Goal: Task Accomplishment & Management: Complete application form

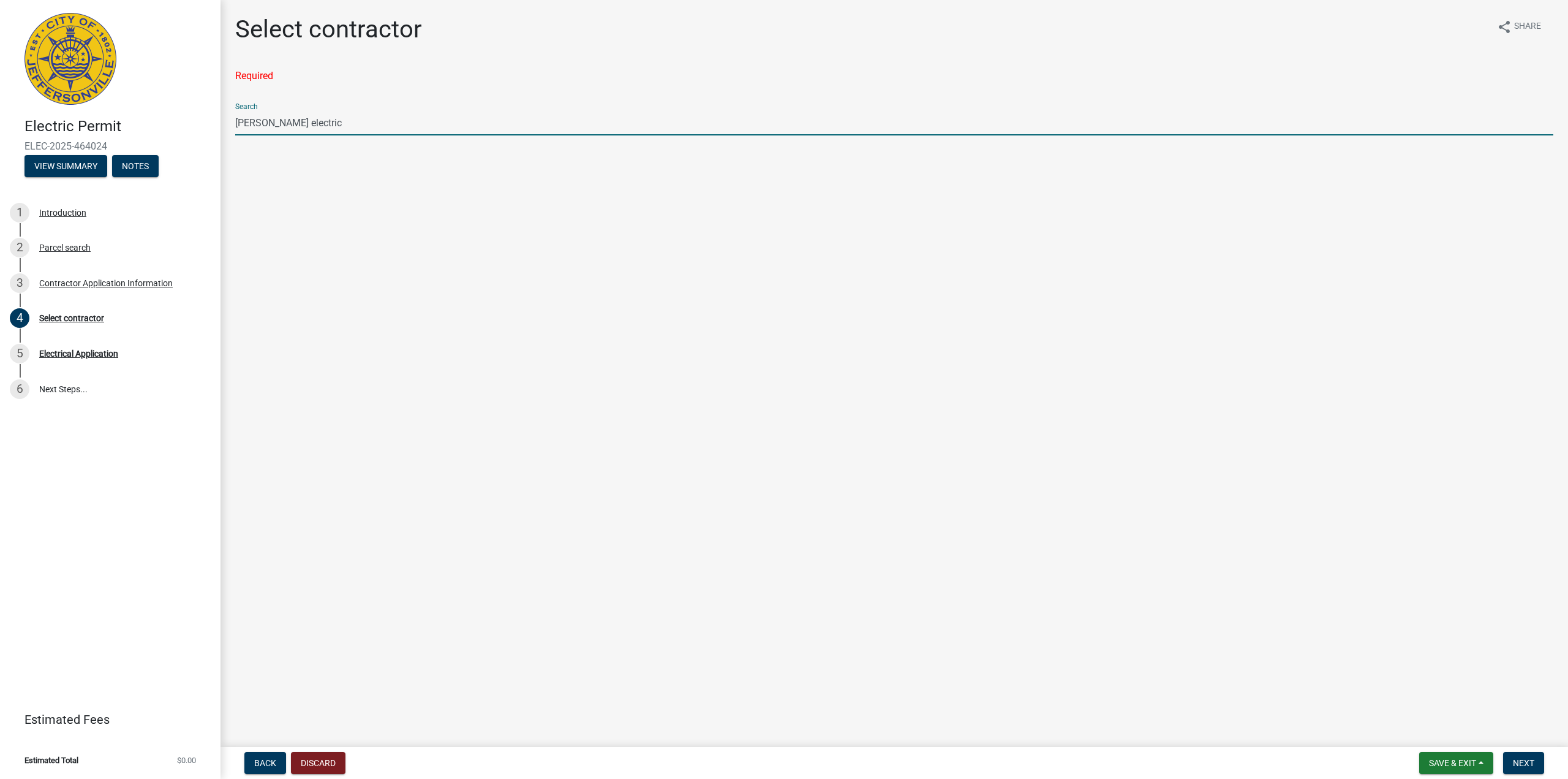
click at [435, 131] on input "[PERSON_NAME] electric" at bounding box center [893, 122] width 1318 height 25
drag, startPoint x: 287, startPoint y: 748, endPoint x: 282, endPoint y: 754, distance: 7.8
click at [282, 753] on nav "Back Discard Save & Exit Save Save & Exit Next" at bounding box center [894, 763] width 1348 height 32
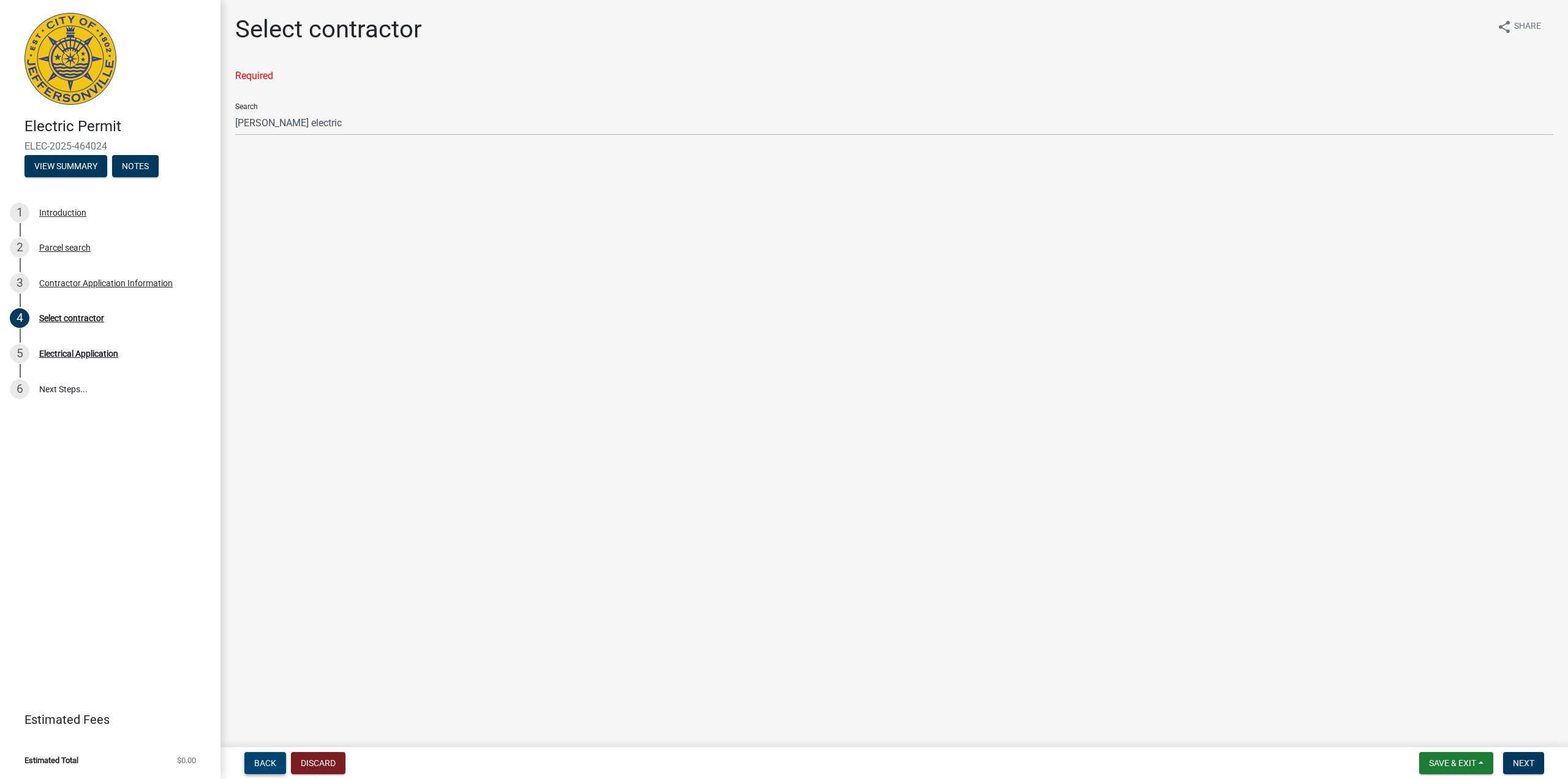
click at [280, 756] on button "Back" at bounding box center [265, 763] width 42 height 22
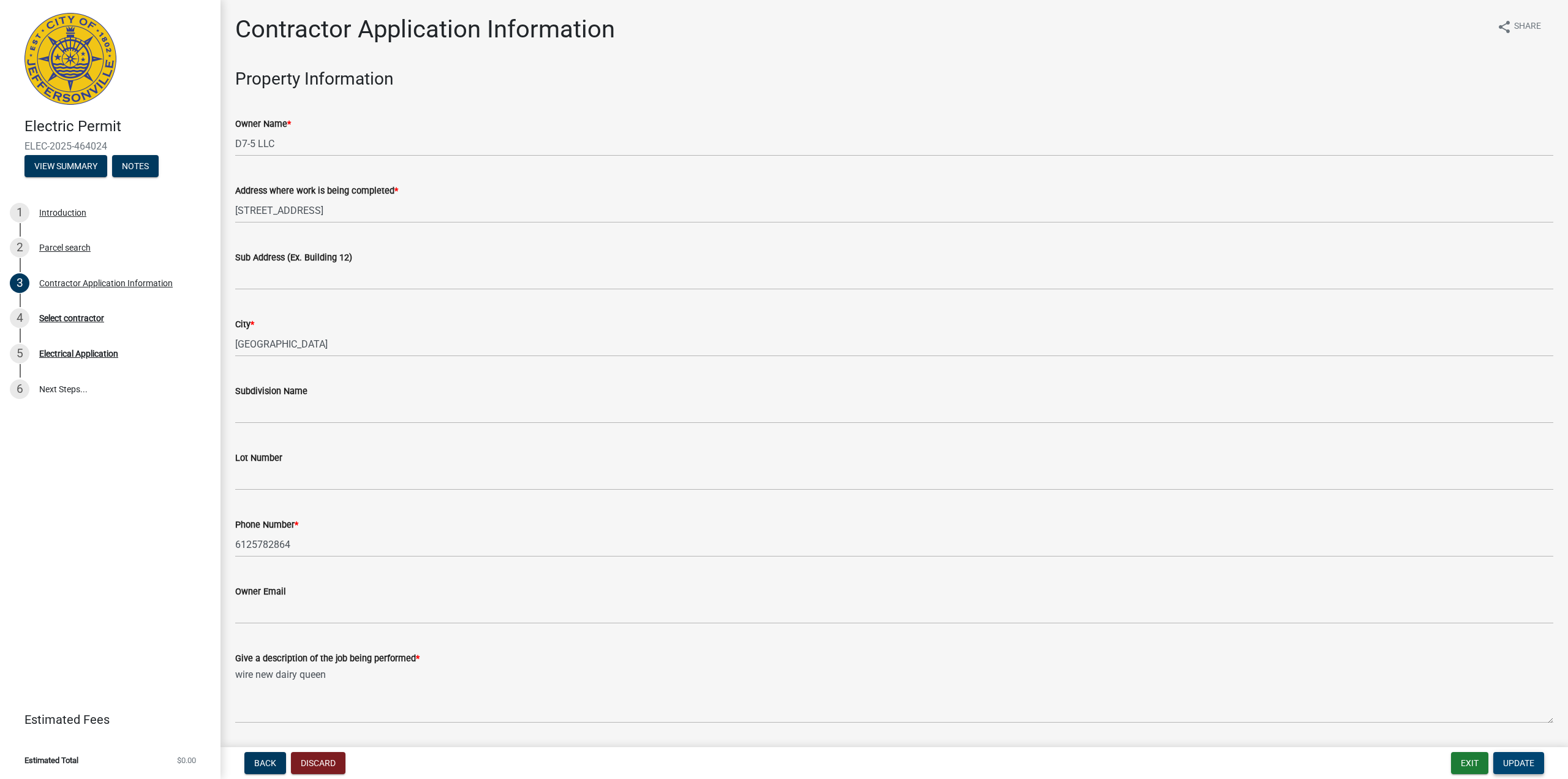
click at [1534, 761] on span "Update" at bounding box center [1519, 763] width 32 height 10
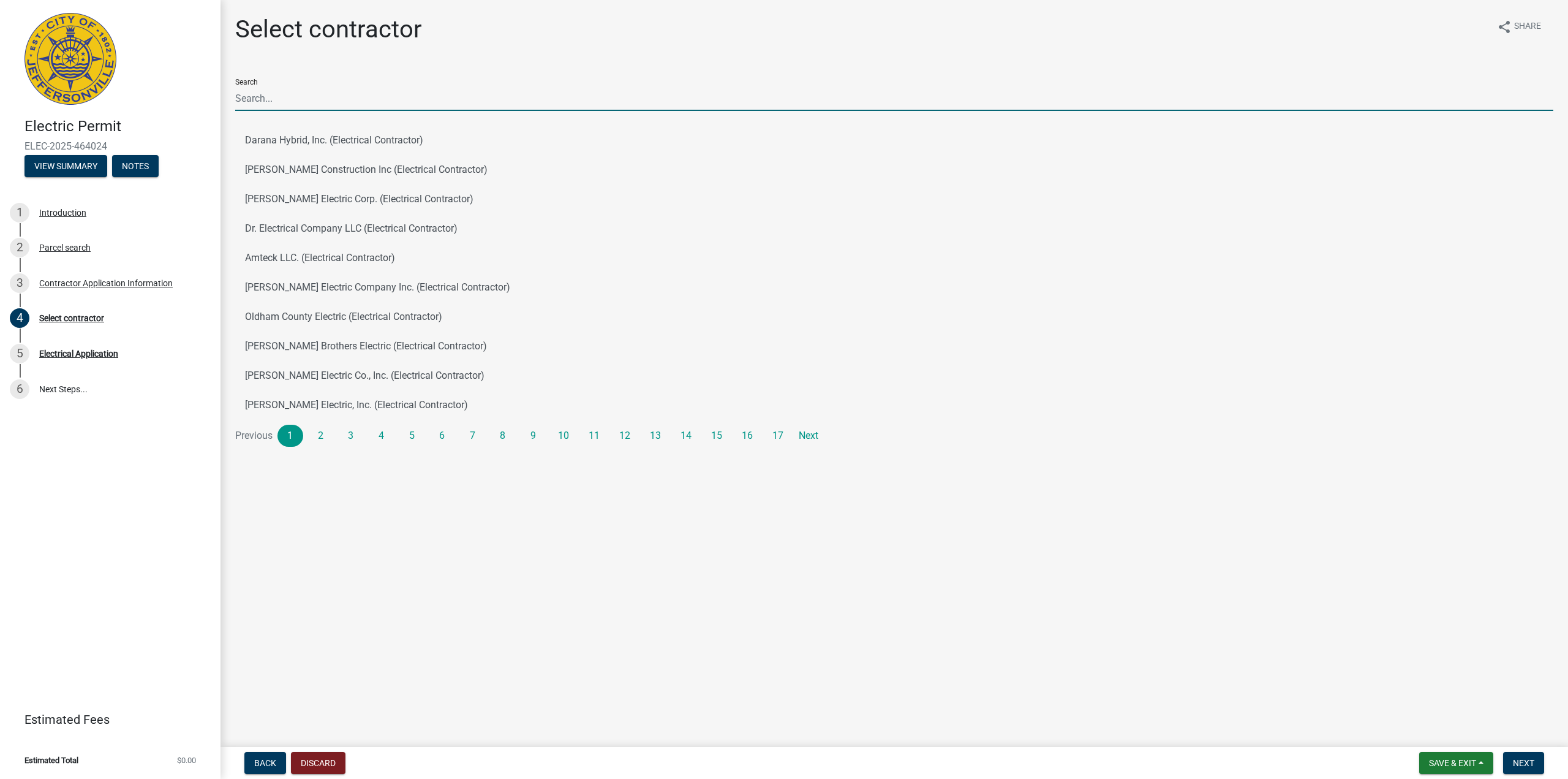
click at [479, 101] on input "Search" at bounding box center [893, 98] width 1318 height 25
type input "[PERSON_NAME] electric"
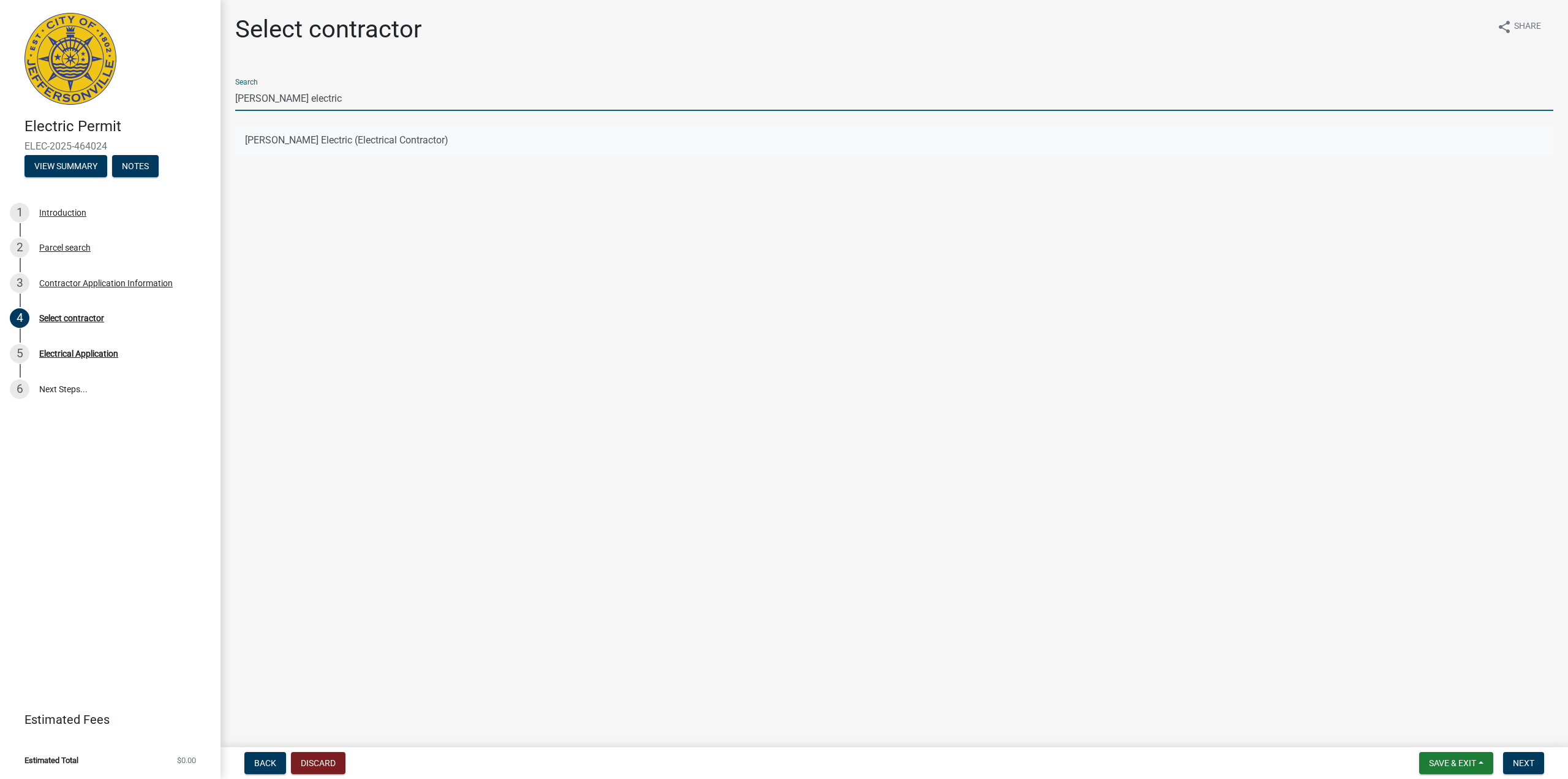
click at [441, 134] on button "[PERSON_NAME] Electric (Electrical Contractor)" at bounding box center [893, 141] width 1318 height 30
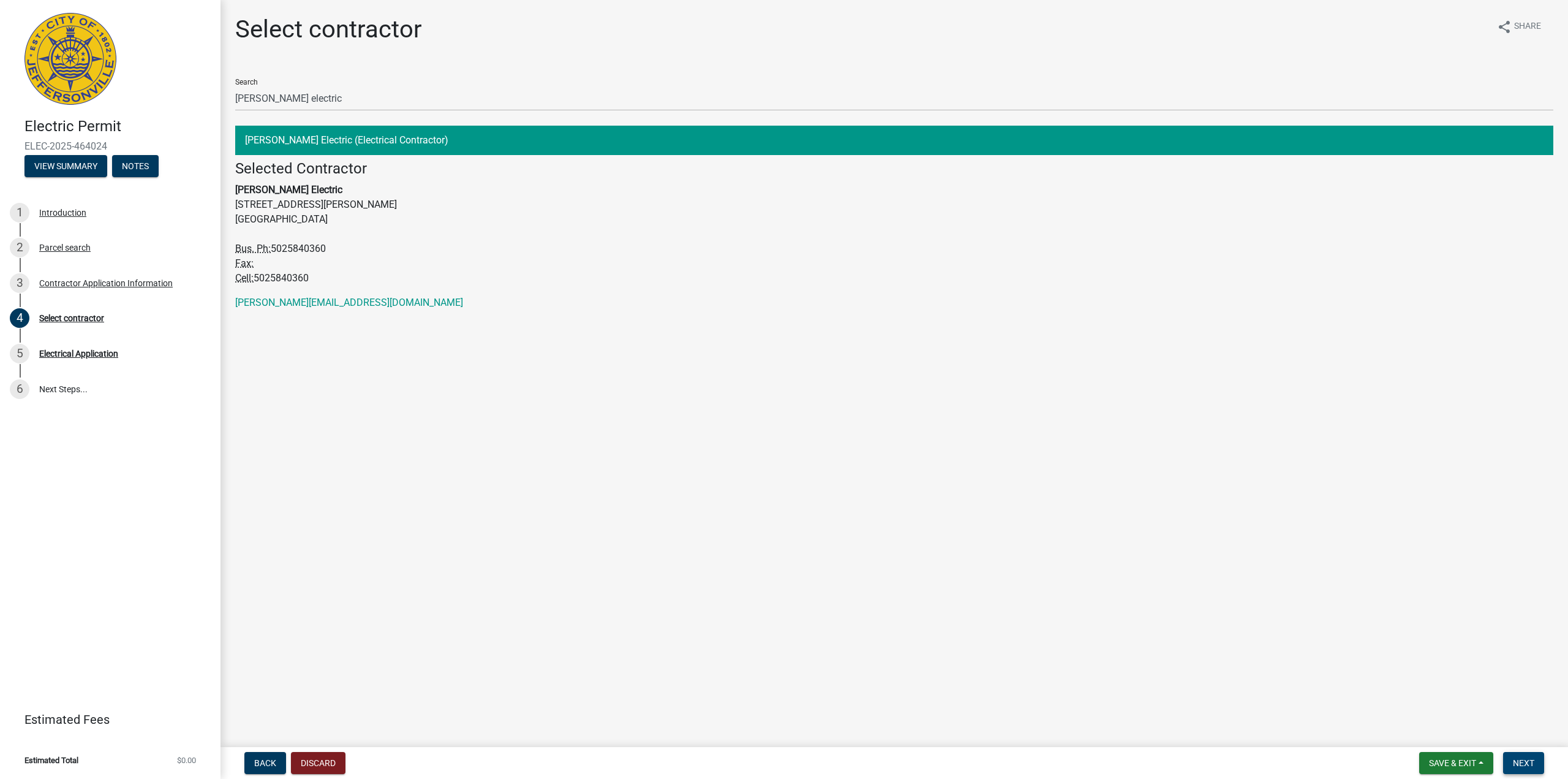
click at [1531, 762] on span "Next" at bounding box center [1524, 763] width 22 height 10
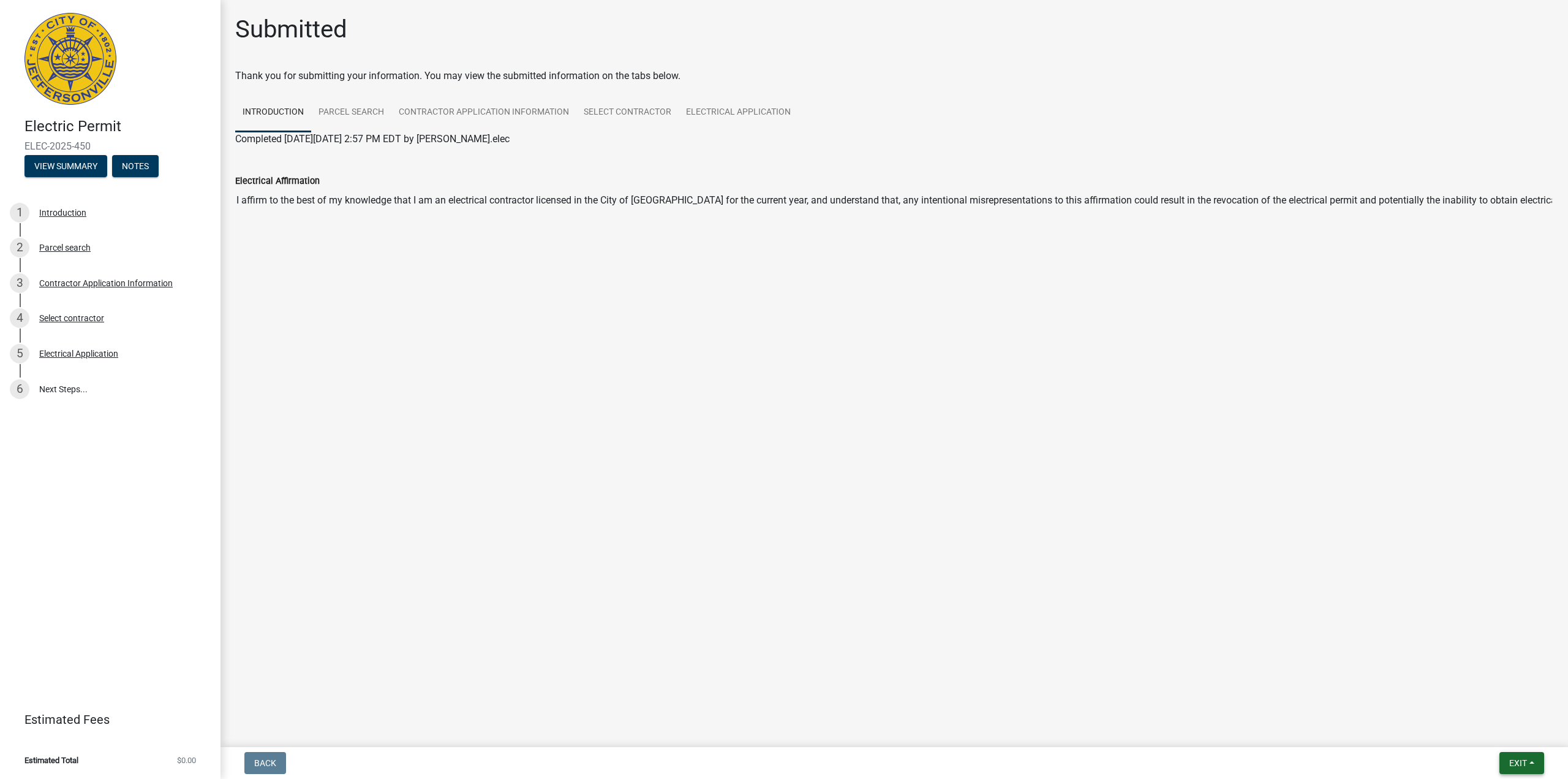
click at [1526, 759] on span "Exit" at bounding box center [1518, 763] width 18 height 10
click at [1503, 700] on button "Save" at bounding box center [1495, 702] width 98 height 30
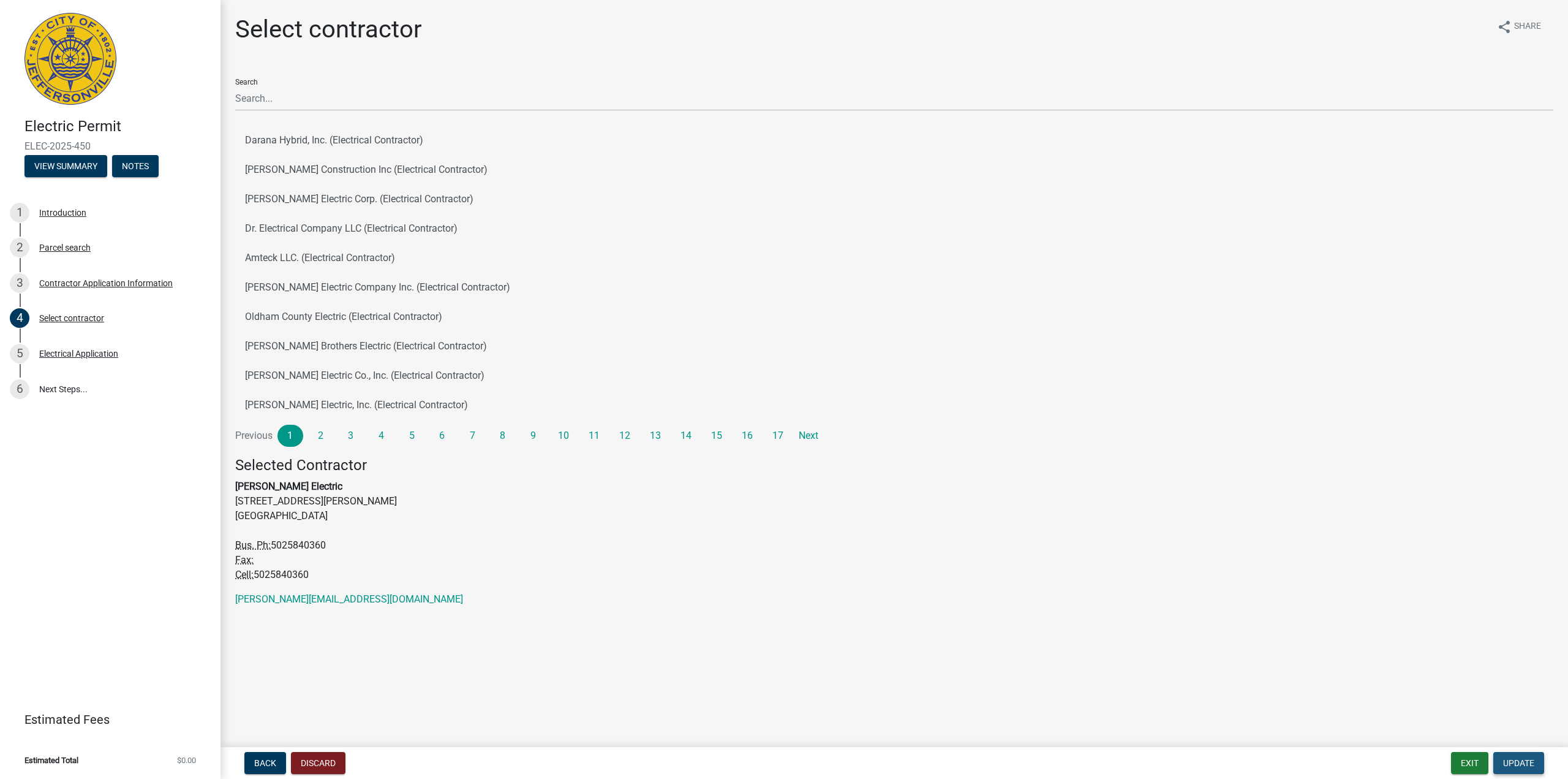
click at [1516, 765] on span "Update" at bounding box center [1519, 763] width 32 height 10
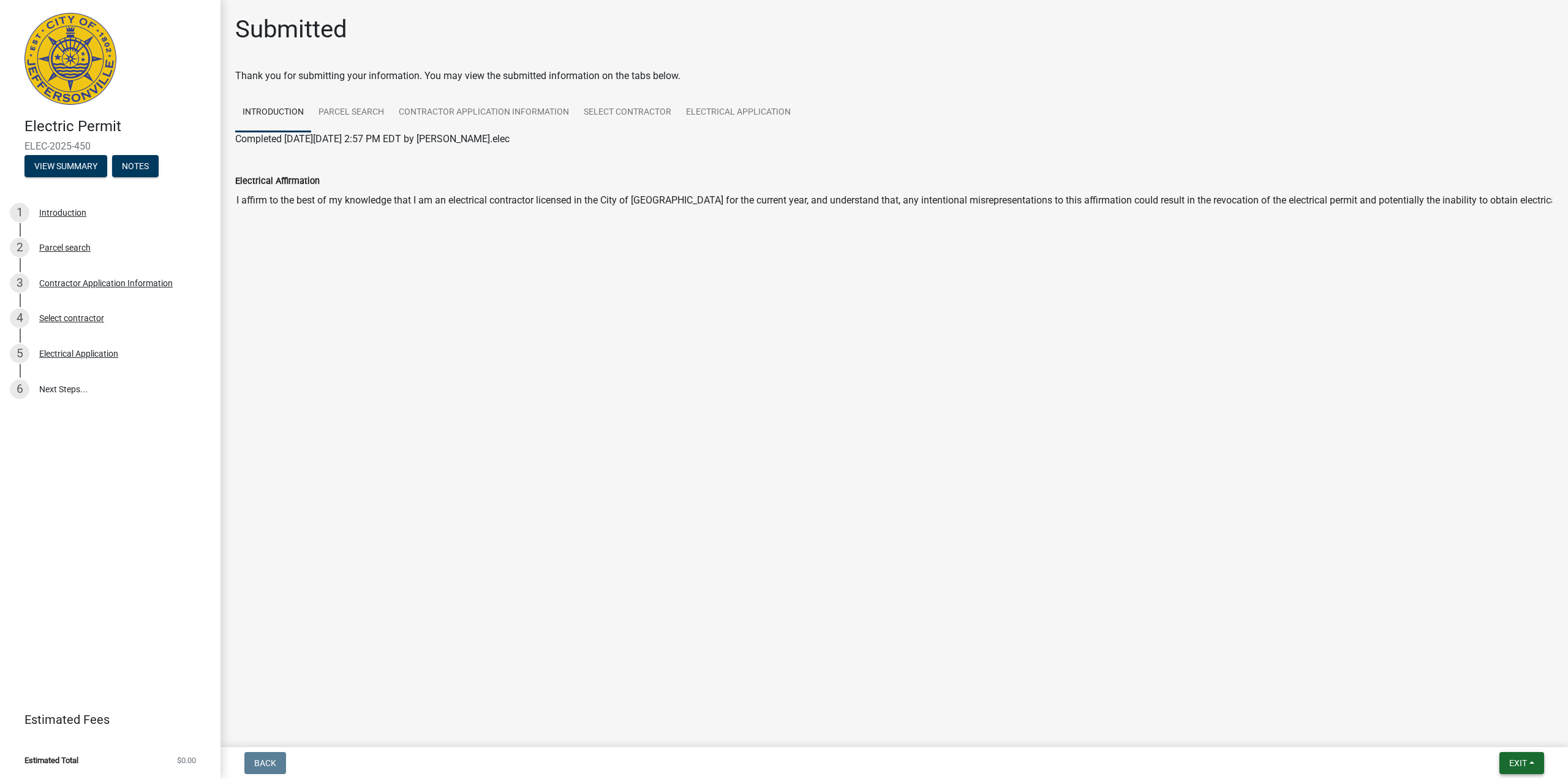
click at [1514, 758] on span "Exit" at bounding box center [1518, 763] width 18 height 10
click at [1514, 730] on button "Save & Exit" at bounding box center [1495, 731] width 98 height 30
